Goal: Task Accomplishment & Management: Manage account settings

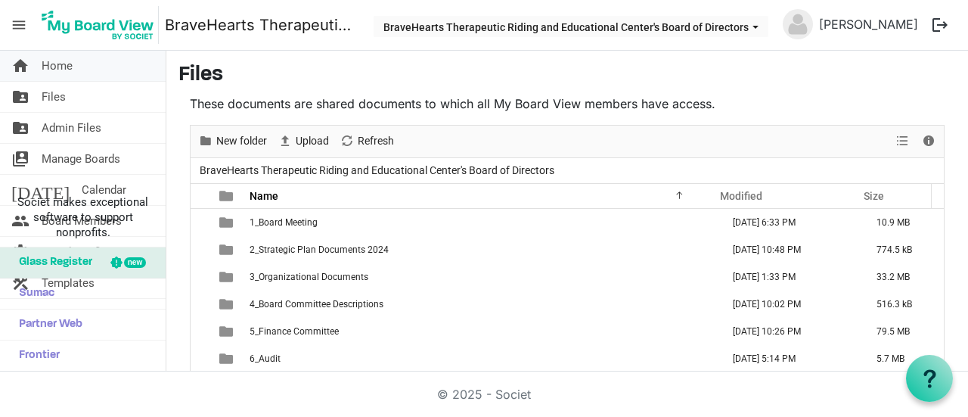
click at [86, 76] on link "home Home" at bounding box center [83, 66] width 166 height 30
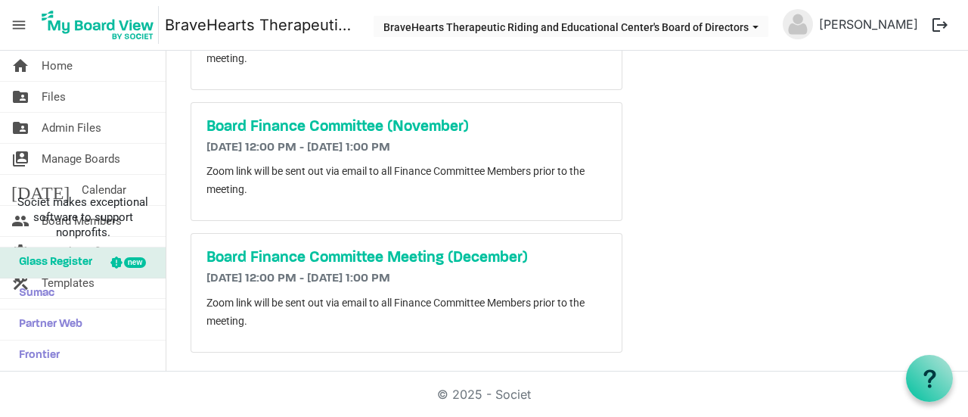
scroll to position [464, 0]
click at [80, 100] on link "folder_shared Files" at bounding box center [83, 97] width 166 height 30
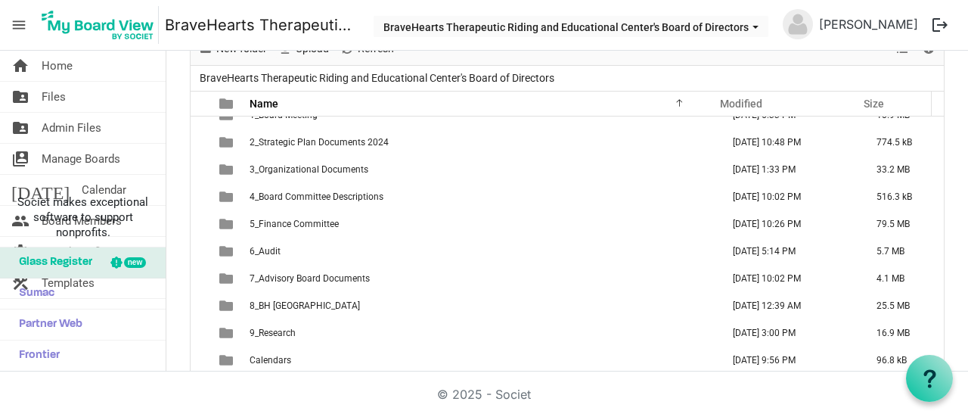
scroll to position [104, 0]
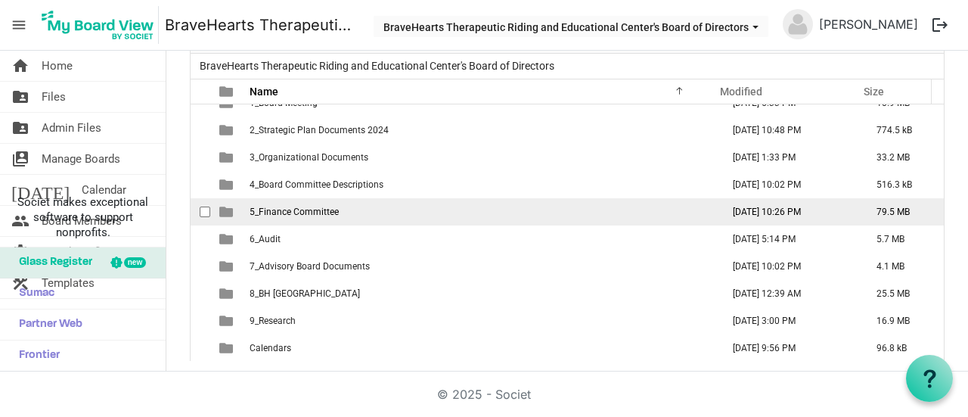
click at [349, 203] on td "5_Finance Committee" at bounding box center [481, 211] width 472 height 27
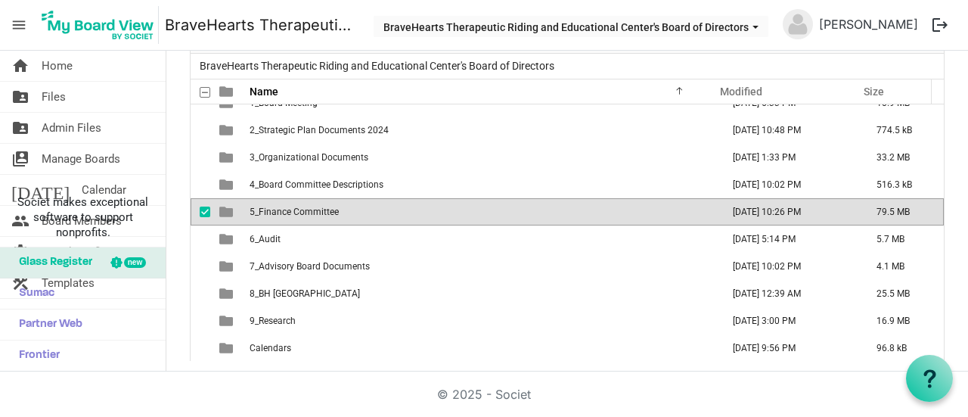
click at [349, 203] on td "5_Finance Committee" at bounding box center [481, 211] width 472 height 27
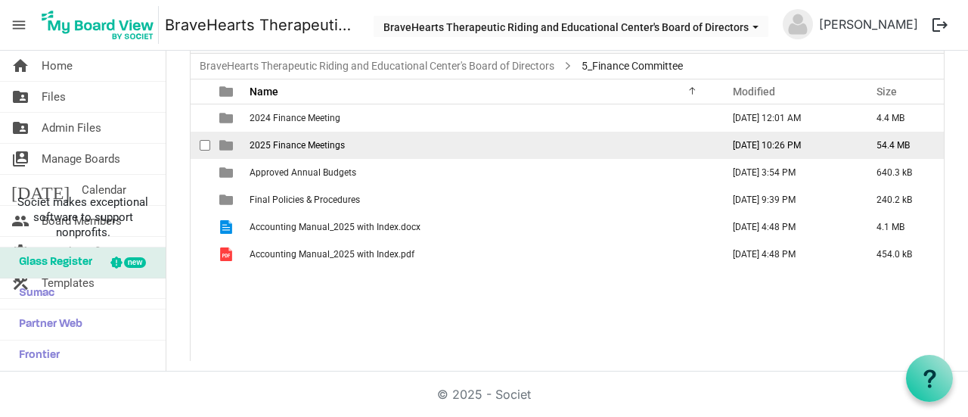
click at [376, 138] on td "2025 Finance Meetings" at bounding box center [481, 145] width 472 height 27
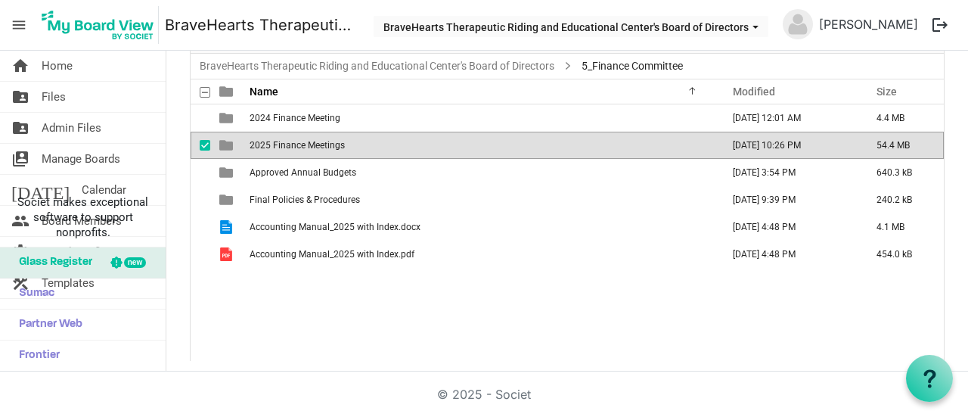
click at [376, 138] on td "2025 Finance Meetings" at bounding box center [481, 145] width 472 height 27
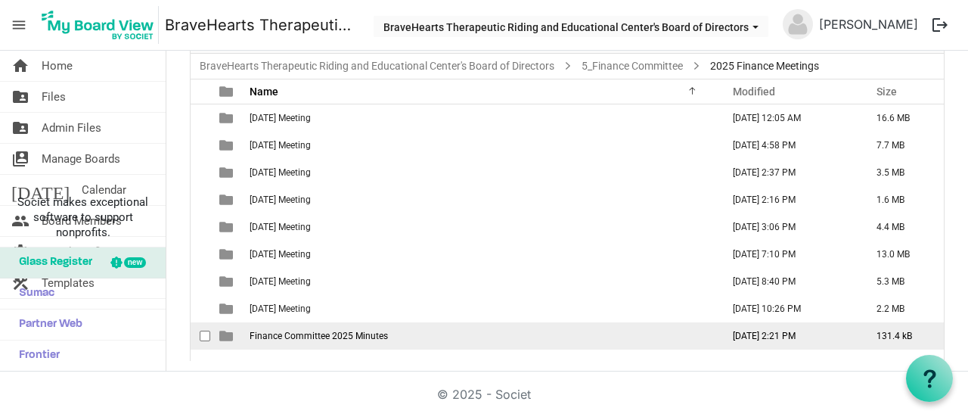
click at [332, 330] on span "Finance Committee 2025 Minutes" at bounding box center [318, 335] width 138 height 11
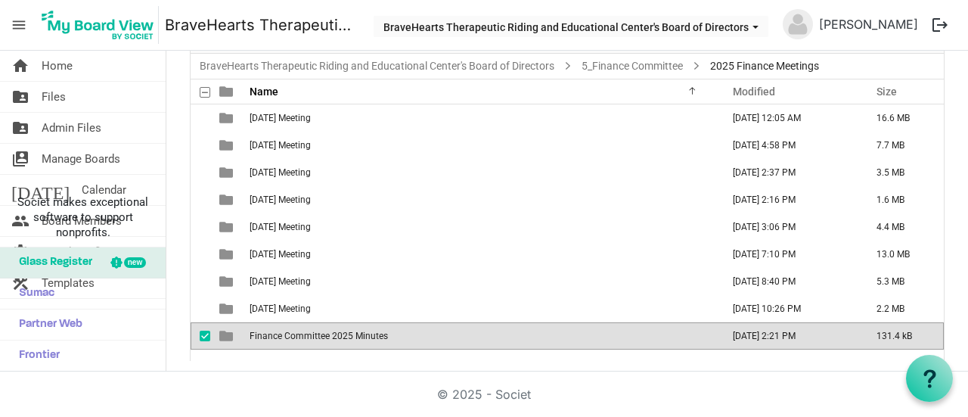
click at [332, 330] on span "Finance Committee 2025 Minutes" at bounding box center [318, 335] width 138 height 11
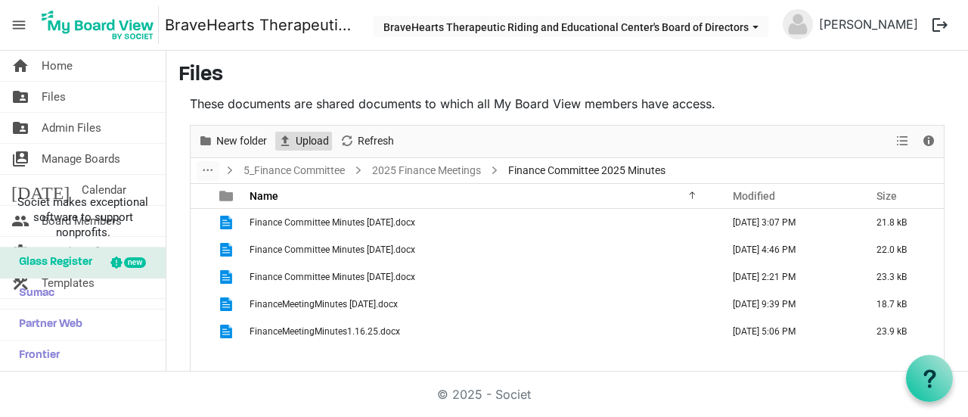
click at [314, 140] on span "Upload" at bounding box center [312, 141] width 36 height 19
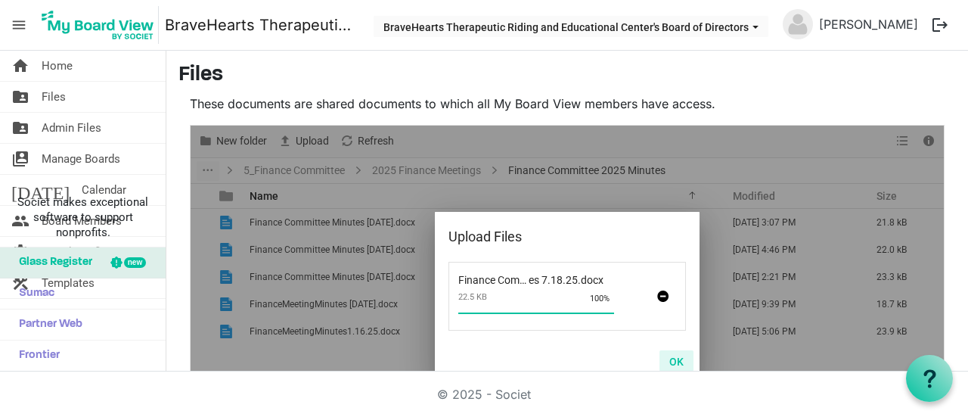
click at [661, 364] on button "OK" at bounding box center [676, 360] width 34 height 21
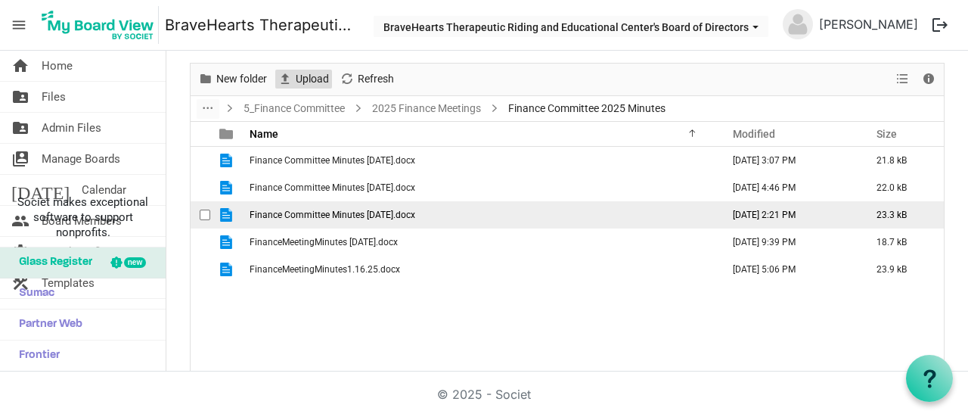
scroll to position [60, 0]
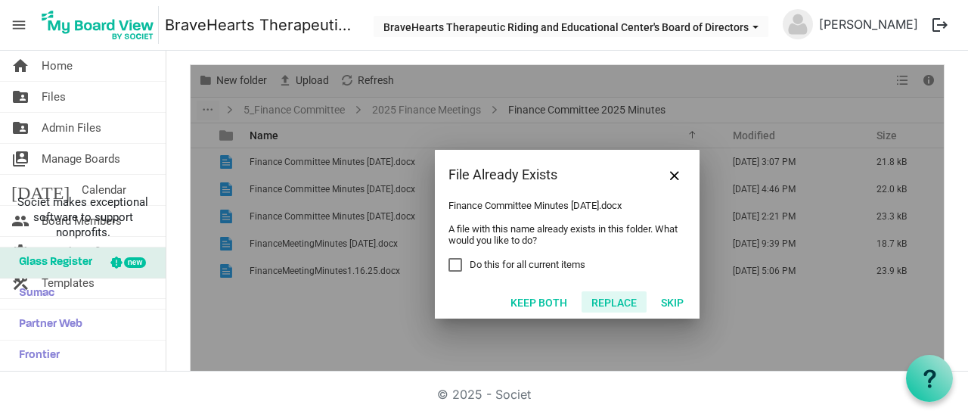
click at [609, 302] on button "Replace" at bounding box center [613, 301] width 65 height 21
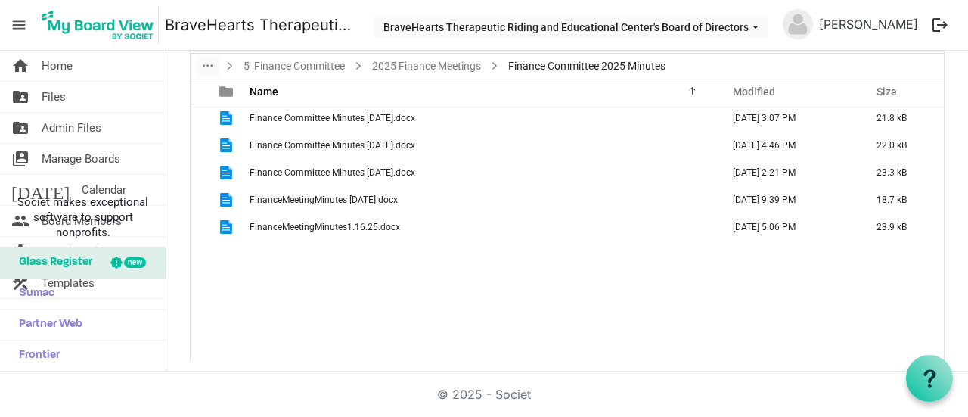
scroll to position [0, 0]
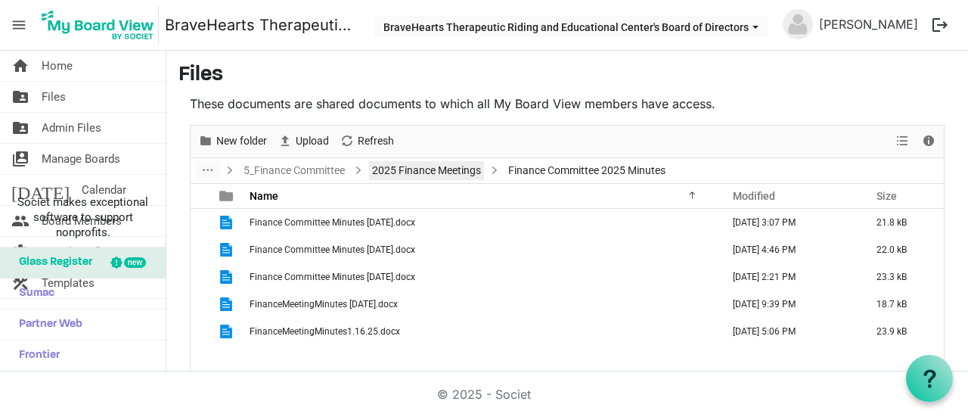
click at [445, 177] on link "2025 Finance Meetings" at bounding box center [426, 170] width 115 height 19
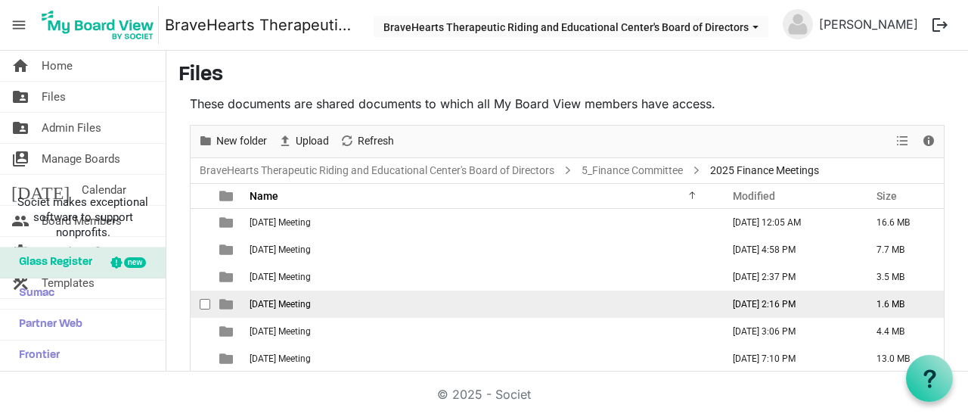
scroll to position [59, 0]
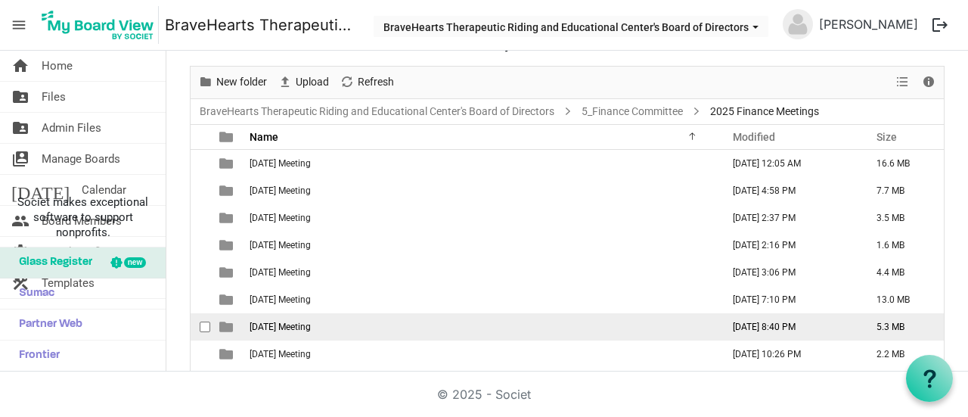
click at [361, 314] on td "7. August 2025 Meeting" at bounding box center [481, 326] width 472 height 27
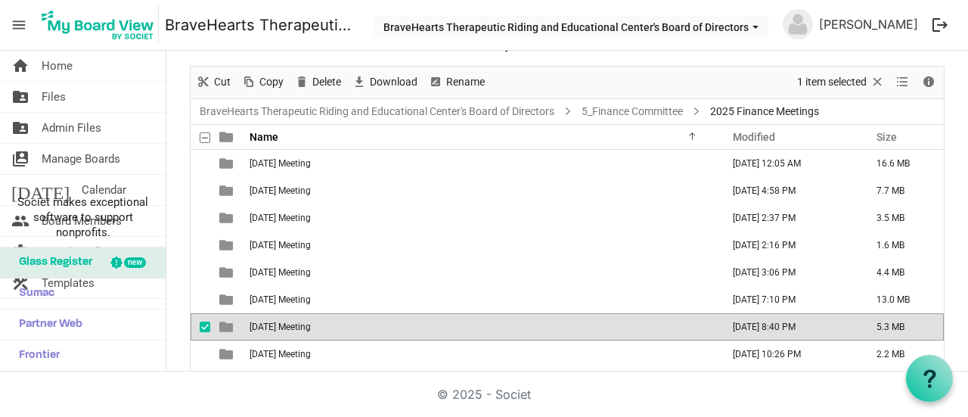
click at [311, 321] on span "7. August 2025 Meeting" at bounding box center [279, 326] width 61 height 11
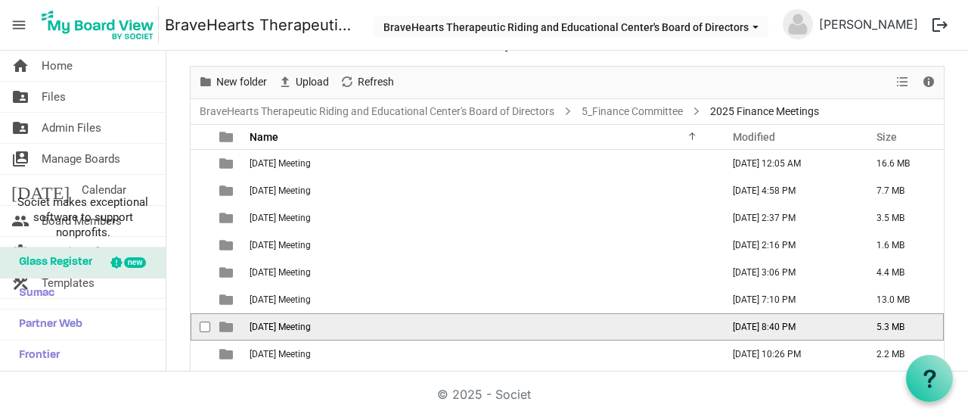
click at [311, 321] on span "7. August 2025 Meeting" at bounding box center [279, 326] width 61 height 11
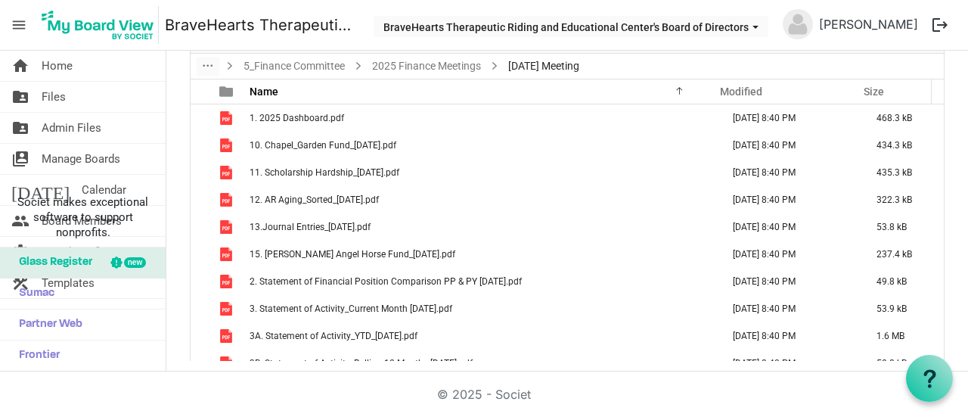
scroll to position [0, 0]
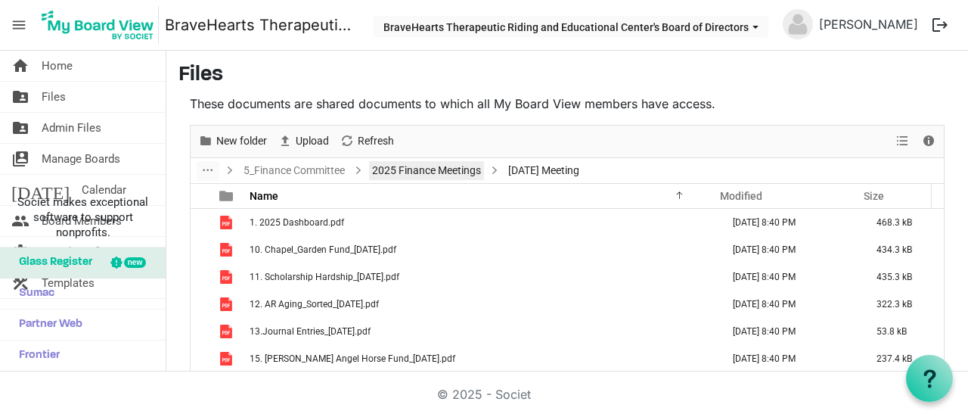
click at [420, 168] on link "2025 Finance Meetings" at bounding box center [426, 170] width 115 height 19
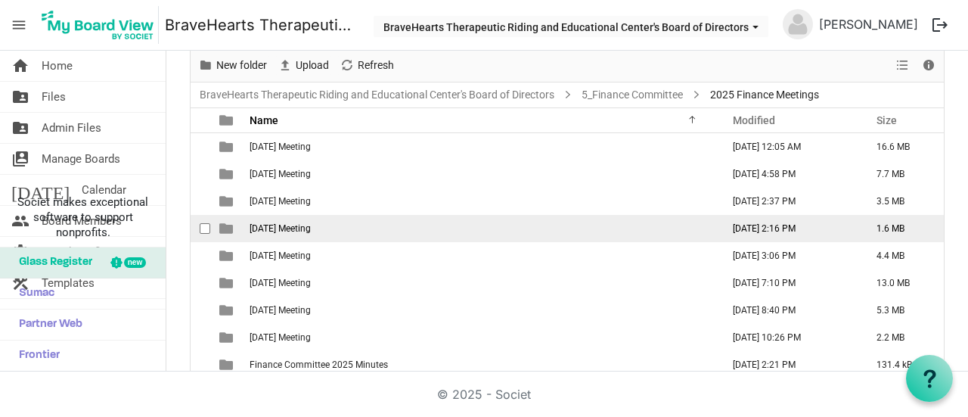
scroll to position [79, 0]
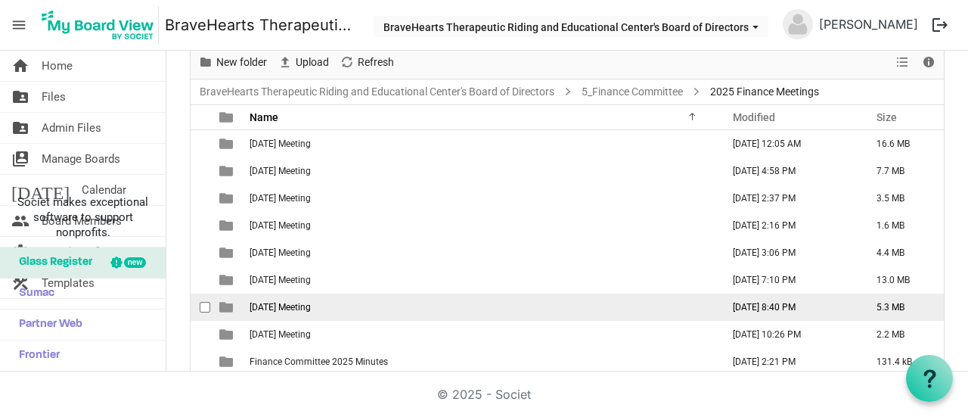
click at [311, 305] on span "7. August 2025 Meeting" at bounding box center [279, 307] width 61 height 11
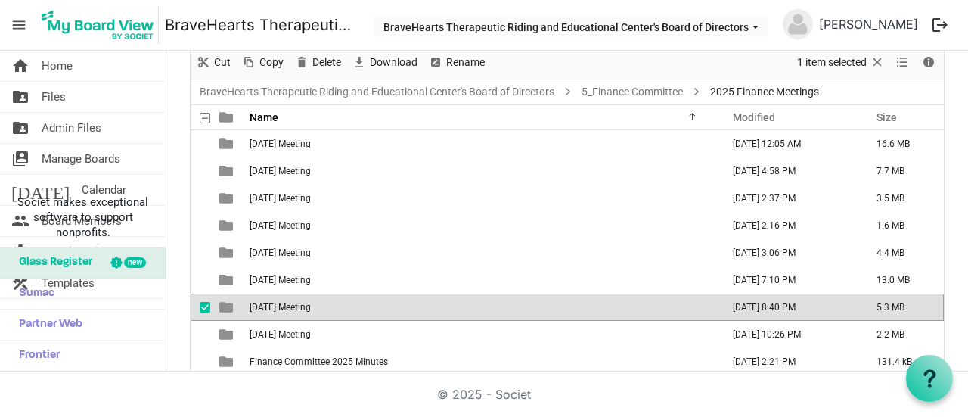
click at [348, 304] on td "7. August 2025 Meeting" at bounding box center [481, 306] width 472 height 27
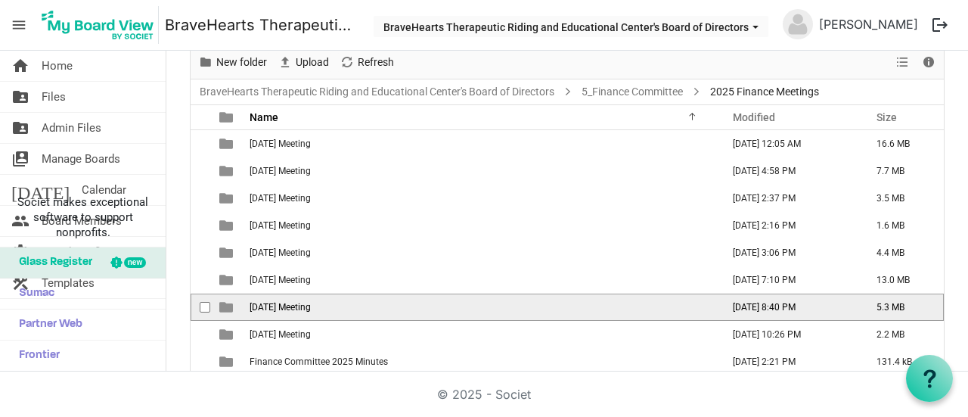
click at [359, 309] on td "7. August 2025 Meeting" at bounding box center [481, 306] width 472 height 27
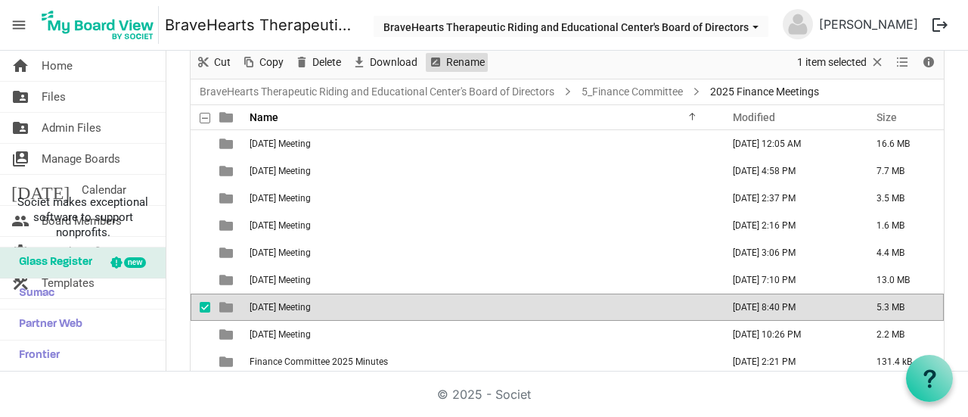
click at [454, 67] on span "Rename" at bounding box center [466, 62] width 42 height 19
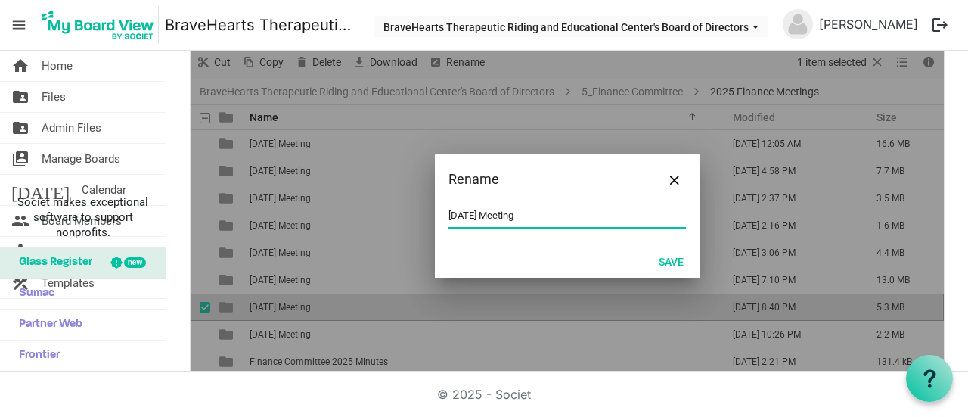
click at [581, 218] on input "7. August 2025 Meeting" at bounding box center [566, 215] width 237 height 23
type input "7. August 2025 Meeting (mtg. cancelled)"
click at [658, 264] on button "Save" at bounding box center [671, 260] width 45 height 21
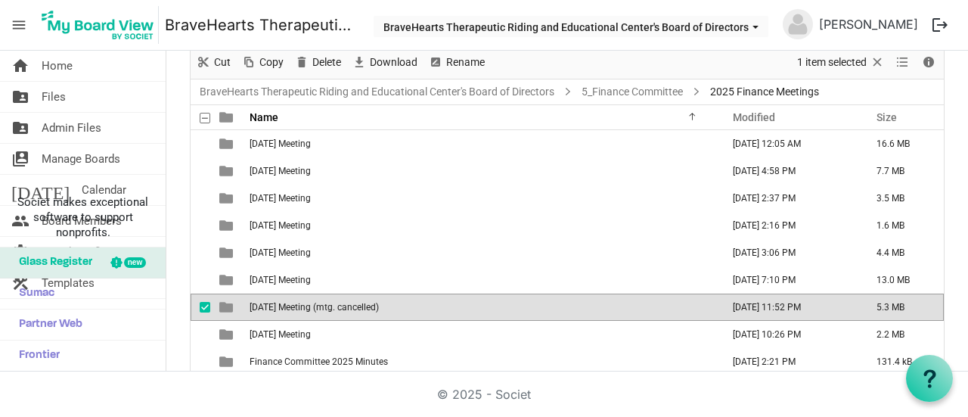
scroll to position [104, 0]
